Goal: Find specific page/section: Find specific page/section

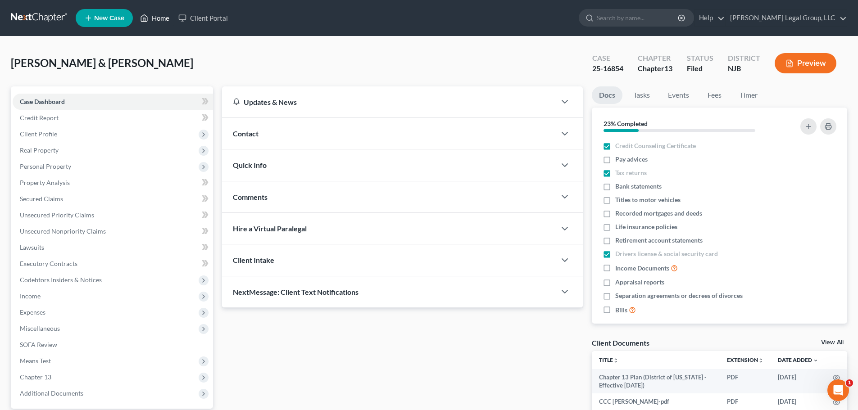
click at [155, 17] on link "Home" at bounding box center [155, 18] width 38 height 16
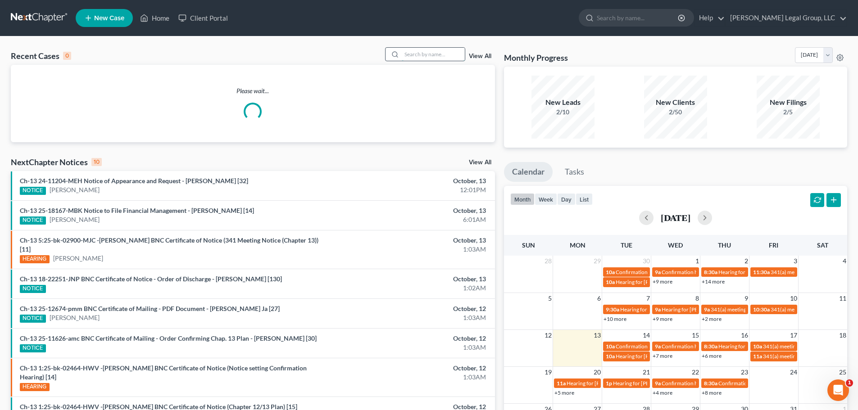
click at [458, 59] on input "search" at bounding box center [433, 54] width 63 height 13
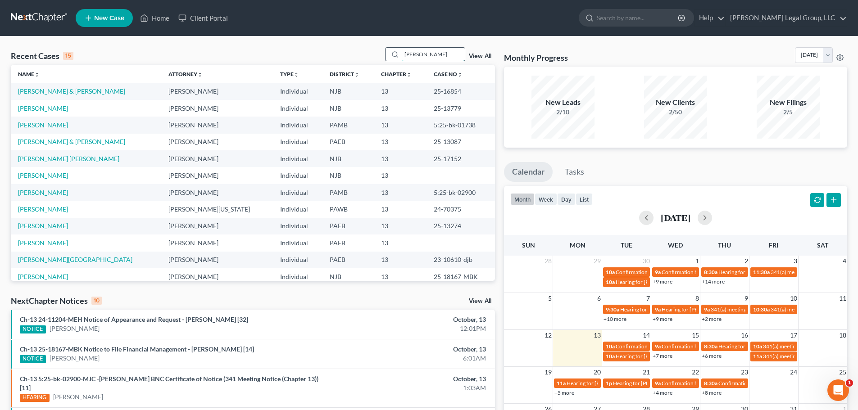
type input "[PERSON_NAME]"
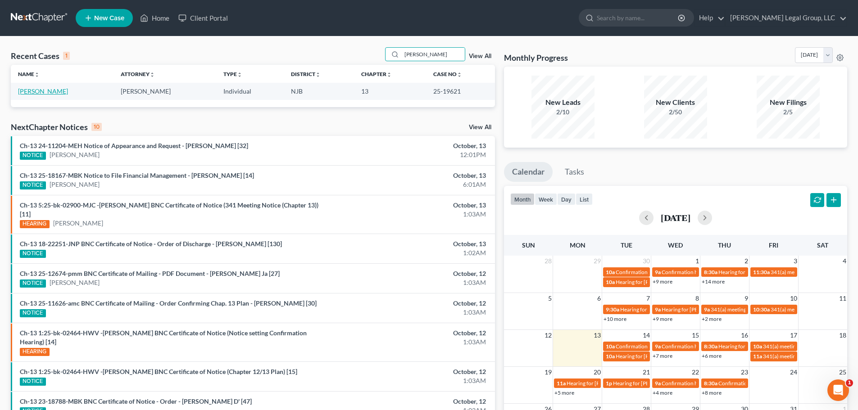
click at [54, 90] on link "[PERSON_NAME]" at bounding box center [43, 91] width 50 height 8
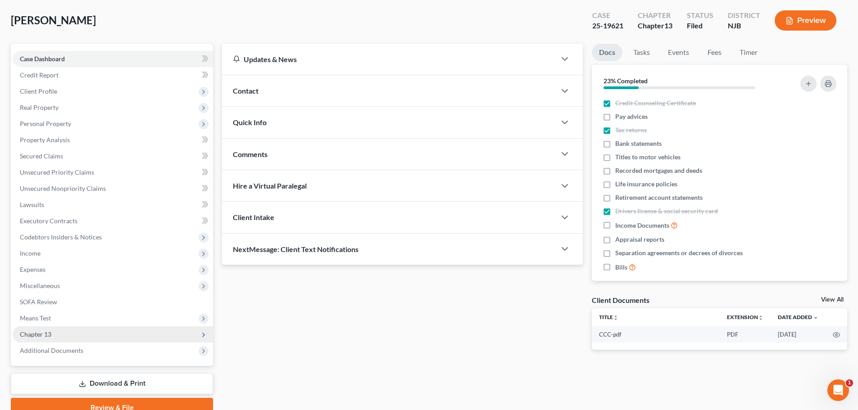
scroll to position [85, 0]
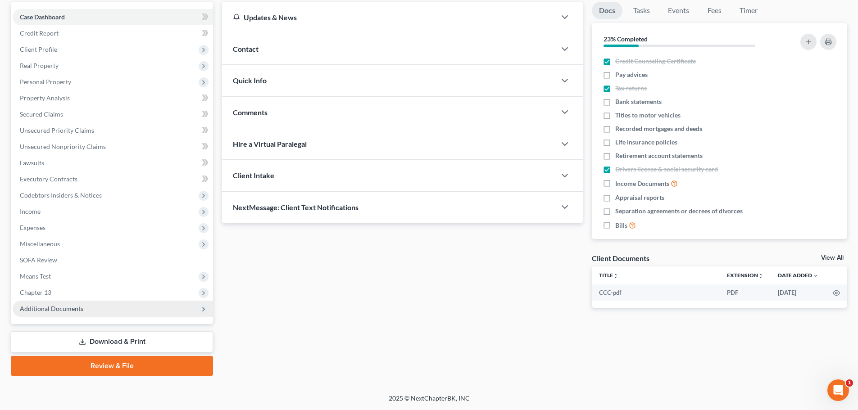
click at [96, 311] on span "Additional Documents" at bounding box center [113, 309] width 200 height 16
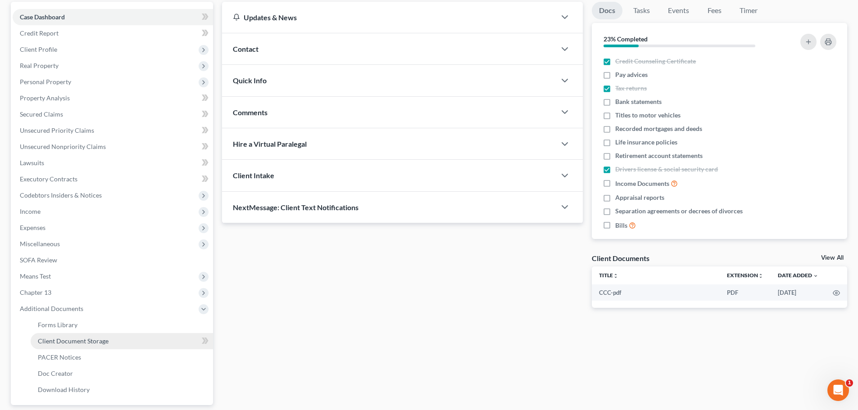
click at [135, 336] on link "Client Document Storage" at bounding box center [122, 341] width 182 height 16
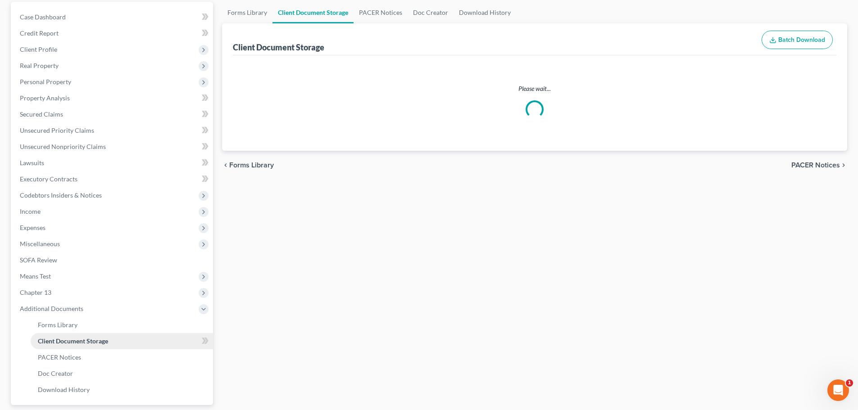
scroll to position [11, 0]
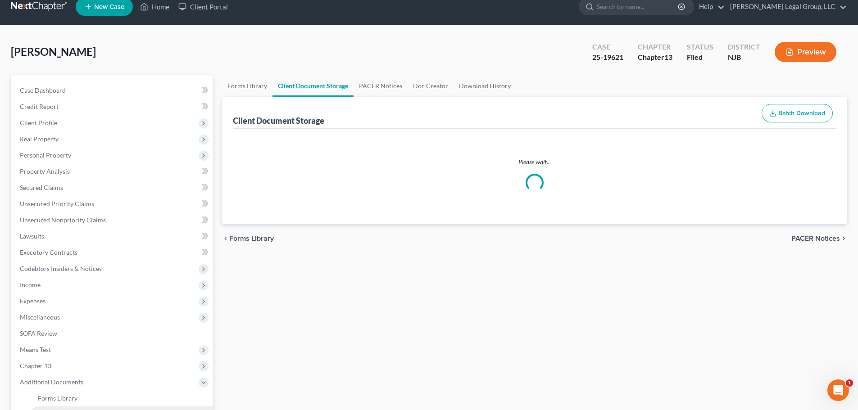
select select "9"
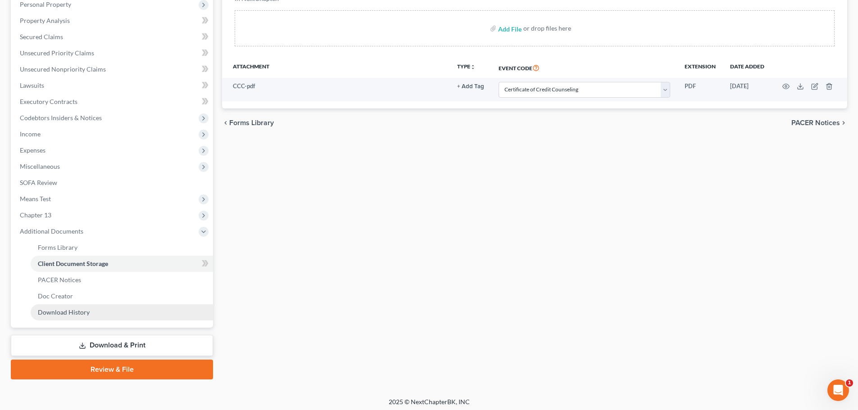
scroll to position [166, 0]
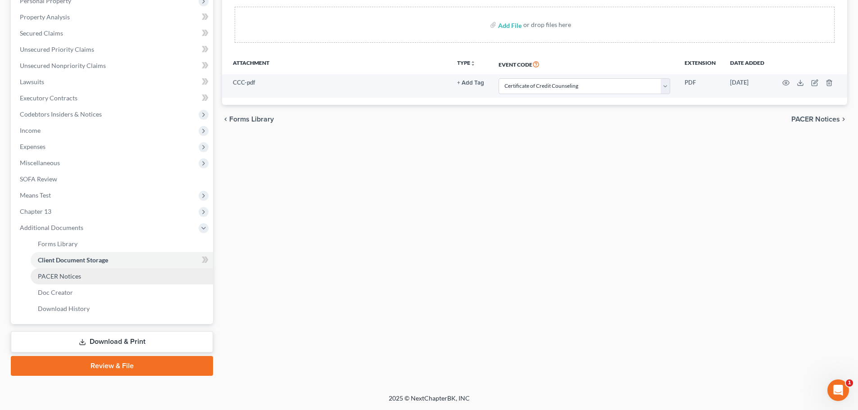
click at [93, 280] on link "PACER Notices" at bounding box center [122, 276] width 182 height 16
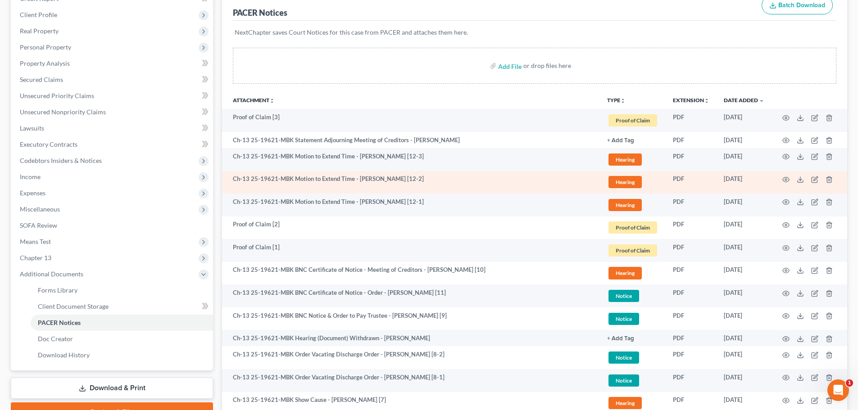
scroll to position [135, 0]
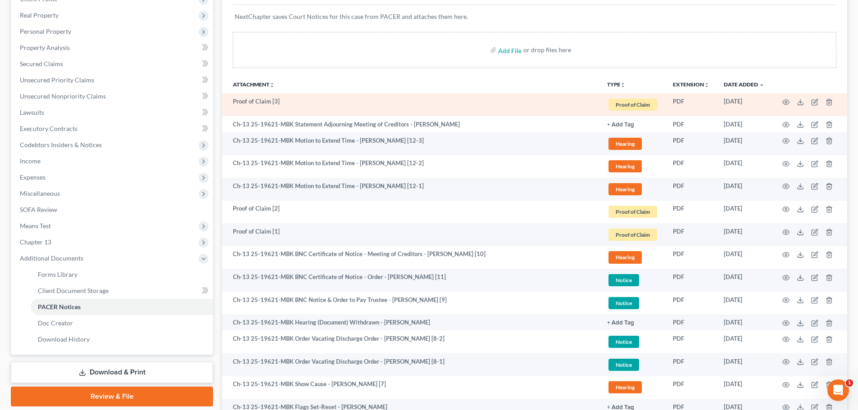
click at [687, 103] on td at bounding box center [810, 104] width 76 height 23
click at [687, 102] on circle "button" at bounding box center [786, 102] width 2 height 2
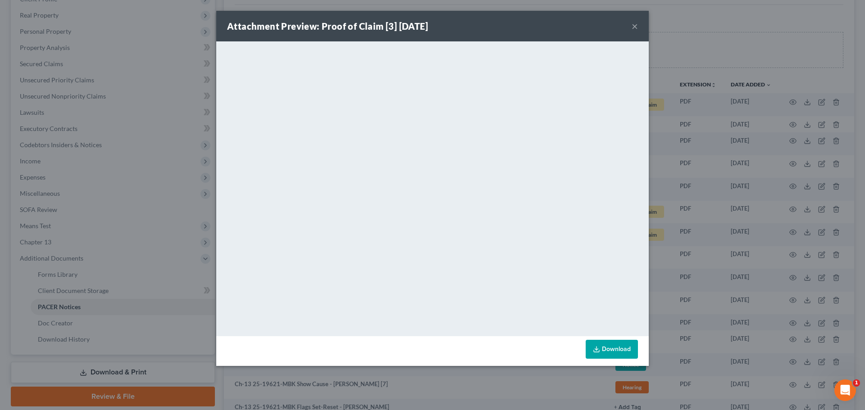
drag, startPoint x: 633, startPoint y: 27, endPoint x: 622, endPoint y: 29, distance: 11.0
click at [633, 27] on button "×" at bounding box center [635, 26] width 6 height 11
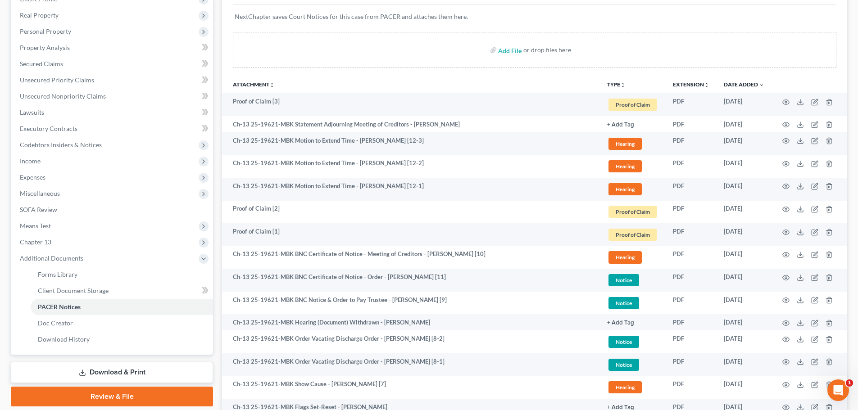
scroll to position [0, 0]
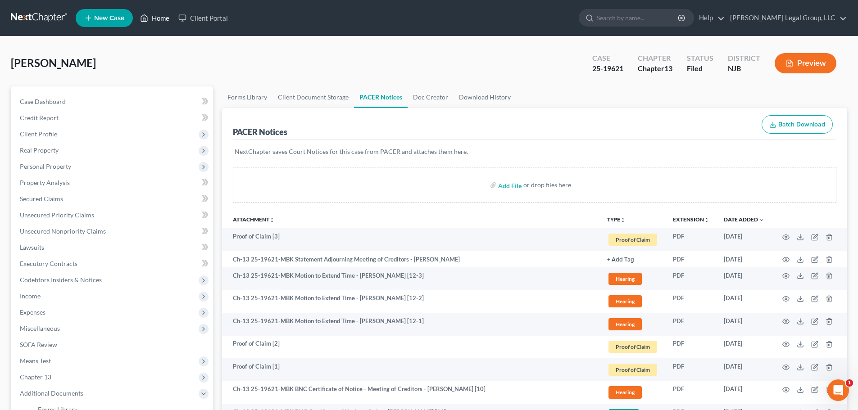
click at [159, 18] on link "Home" at bounding box center [155, 18] width 38 height 16
